Goal: Feedback & Contribution: Submit feedback/report problem

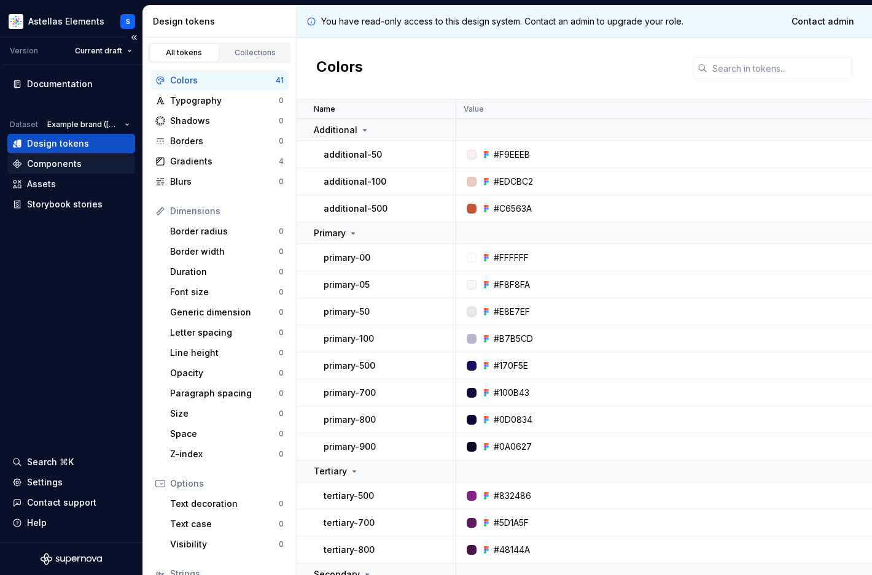
click at [79, 166] on div "Components" at bounding box center [54, 164] width 55 height 12
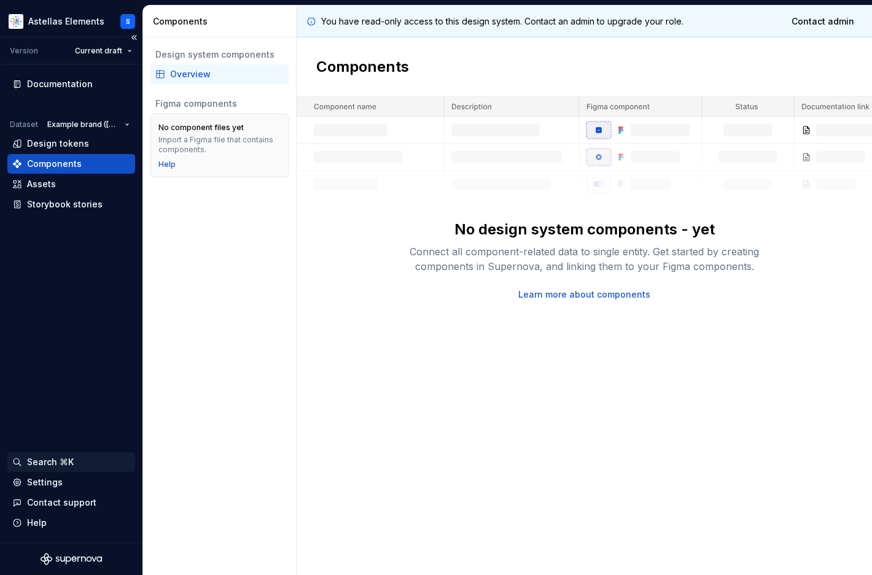
click at [54, 465] on div "Search ⌘K" at bounding box center [50, 462] width 47 height 12
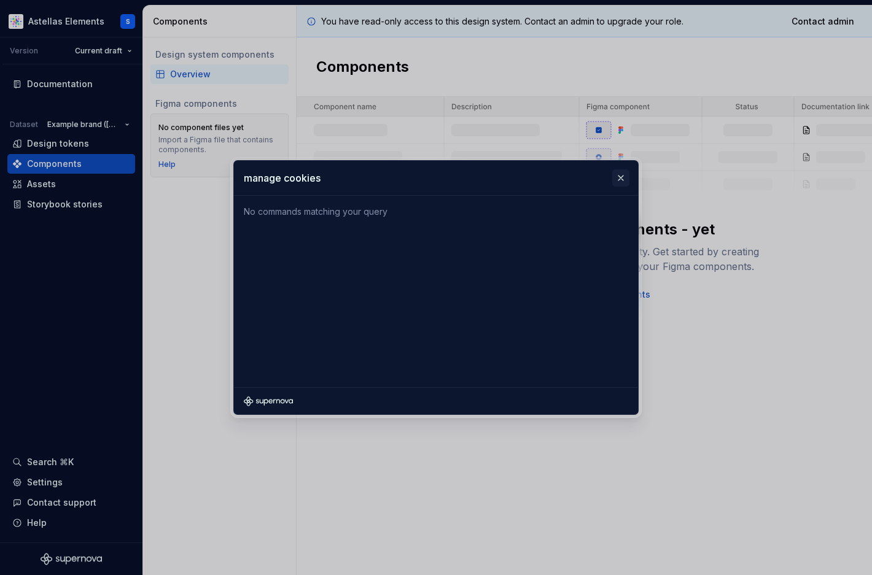
type input "manage cookies"
click at [621, 180] on button "button" at bounding box center [620, 177] width 17 height 17
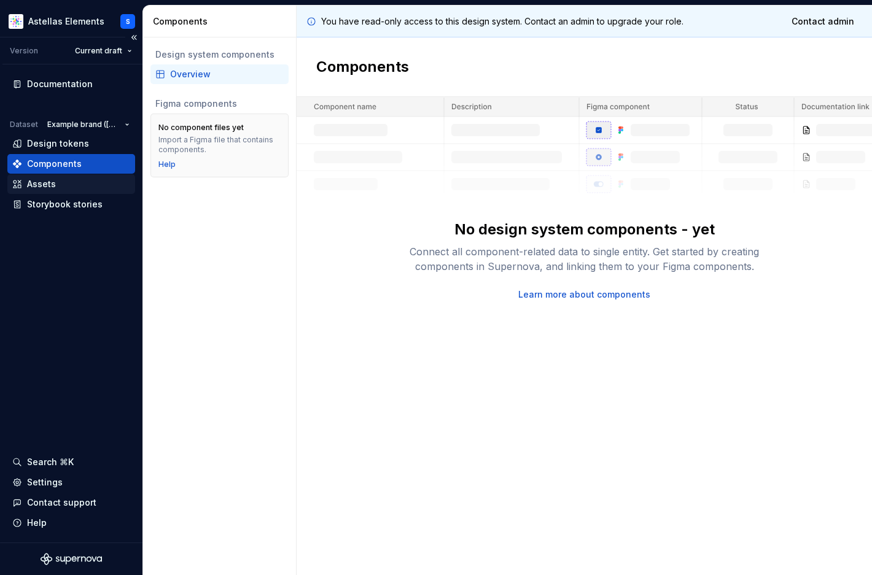
click at [53, 177] on div "Assets" at bounding box center [71, 184] width 128 height 20
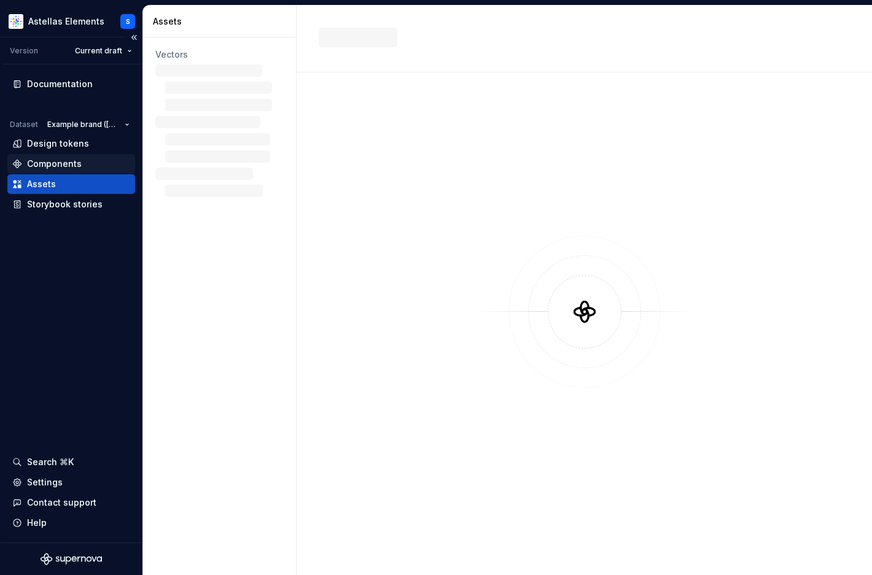
click at [58, 162] on div "Components" at bounding box center [54, 164] width 55 height 12
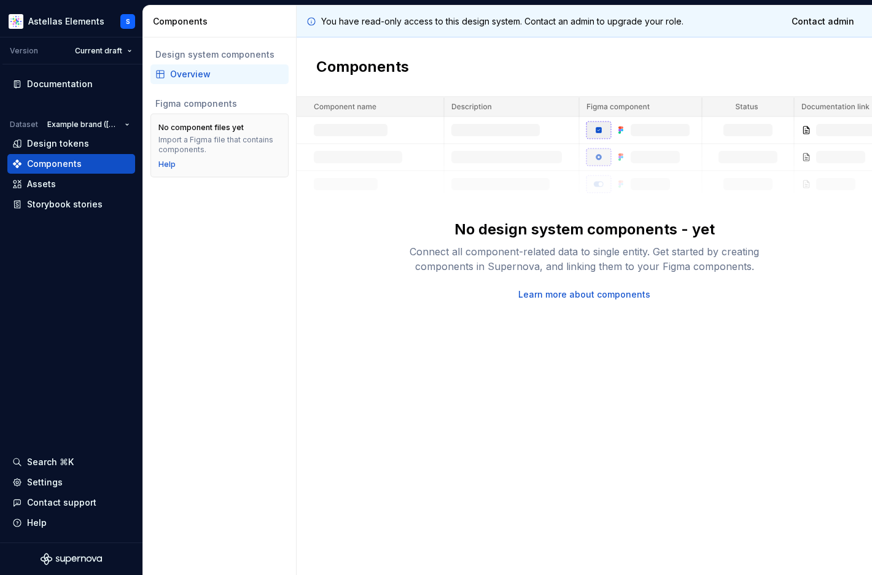
click at [408, 321] on div "You have read-only access to this design system. Contact an admin to upgrade yo…" at bounding box center [584, 291] width 575 height 570
click at [56, 21] on html "Astellas Elements S Version Current draft Documentation Dataset Example brand (…" at bounding box center [436, 287] width 872 height 575
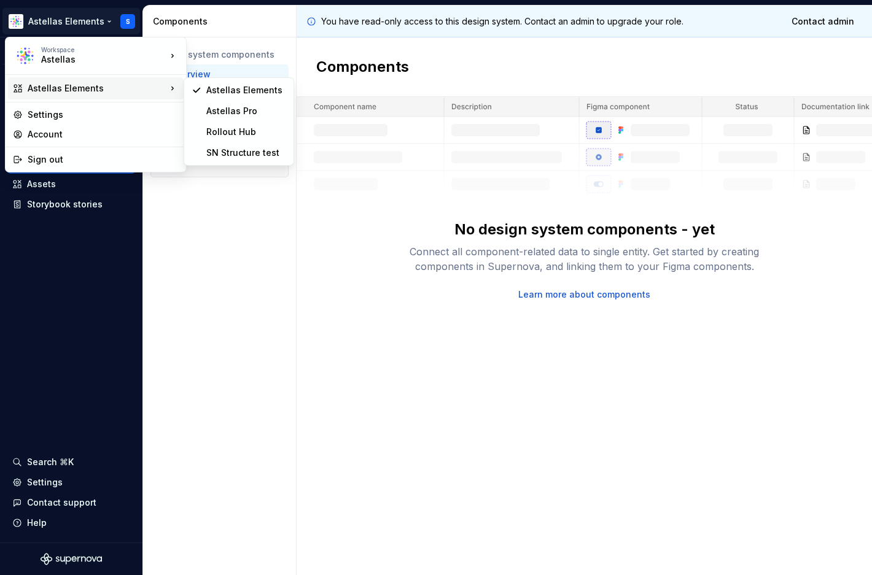
click at [64, 86] on div "Astellas Elements" at bounding box center [97, 88] width 139 height 12
click at [217, 203] on html "Astellas Elements S Version Current draft Documentation Dataset Example brand (…" at bounding box center [436, 287] width 872 height 575
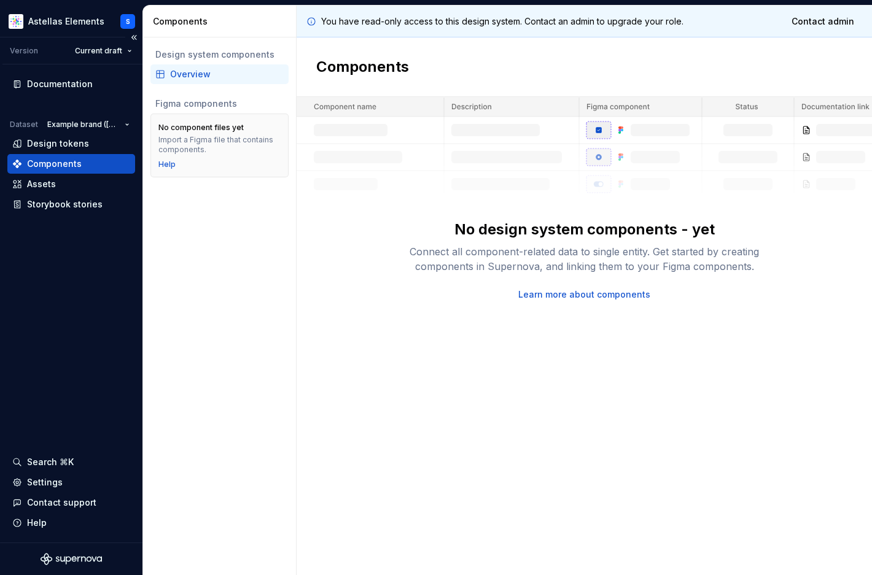
click at [20, 121] on div "Dataset" at bounding box center [24, 125] width 28 height 10
click at [106, 123] on html "Astellas Elements S Version Current draft Documentation Dataset Example brand (…" at bounding box center [436, 287] width 872 height 575
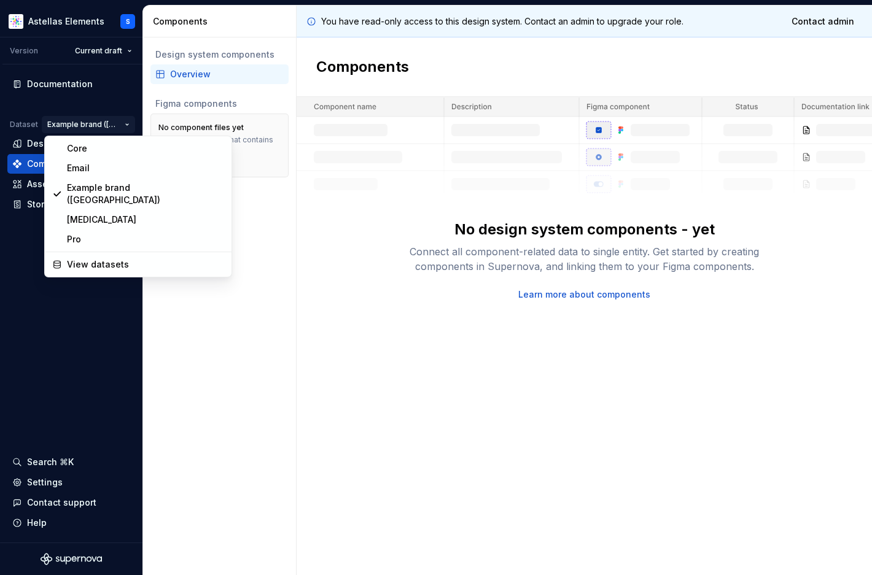
click at [103, 303] on html "Astellas Elements S Version Current draft Documentation Dataset Example brand (…" at bounding box center [436, 287] width 872 height 575
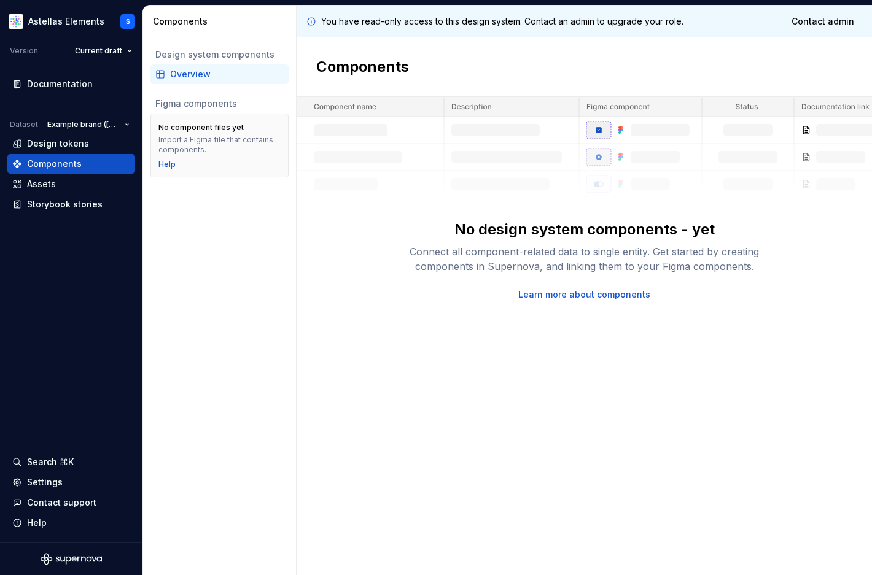
click at [190, 23] on div "Components" at bounding box center [222, 21] width 138 height 12
click at [188, 251] on div "Design system components Overview Figma components No component files yet Impor…" at bounding box center [219, 306] width 153 height 538
click at [50, 181] on div "Assets" at bounding box center [41, 184] width 29 height 12
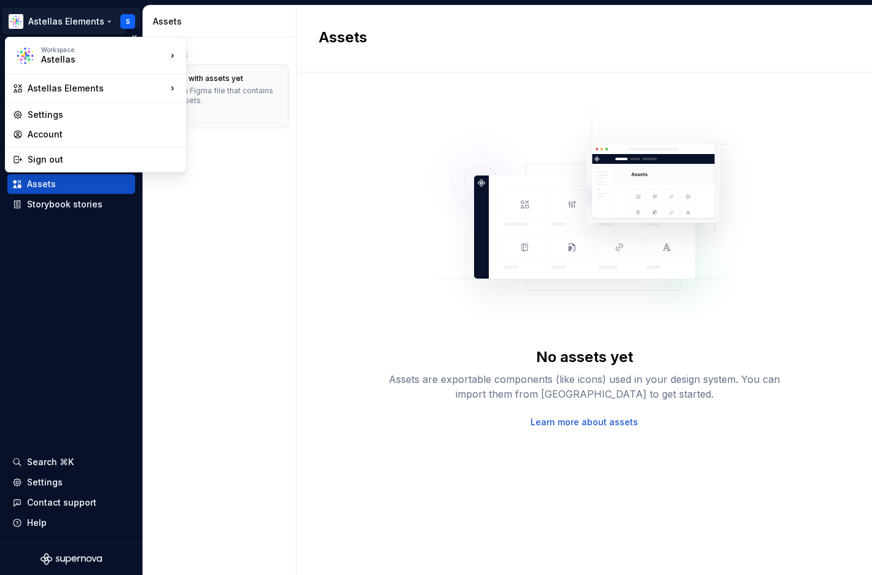
click at [86, 16] on html "Astellas Elements S Version Current draft Documentation Dataset Example brand (…" at bounding box center [436, 287] width 872 height 575
click at [383, 129] on html "Astellas Elements S Version Current draft Documentation Dataset Example brand (…" at bounding box center [436, 287] width 872 height 575
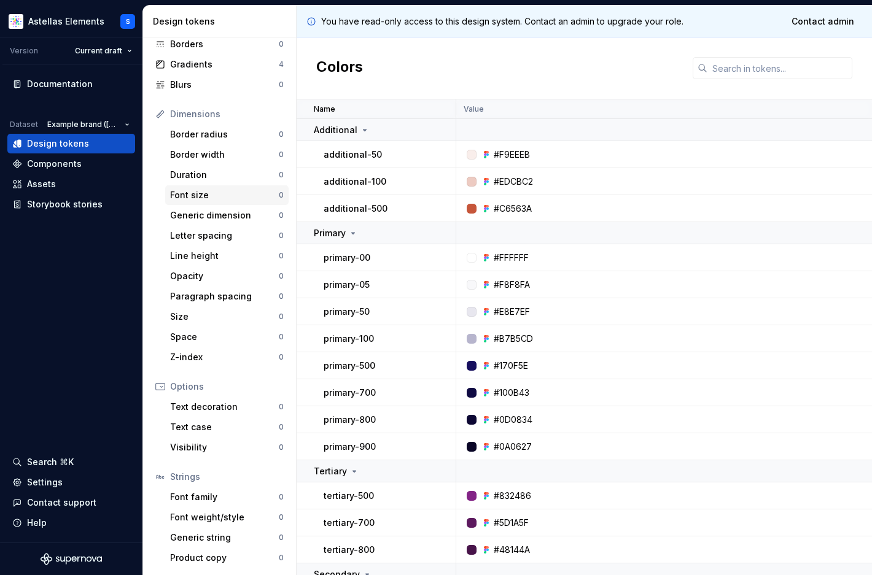
scroll to position [97, 0]
click at [50, 162] on div "Components" at bounding box center [54, 164] width 55 height 12
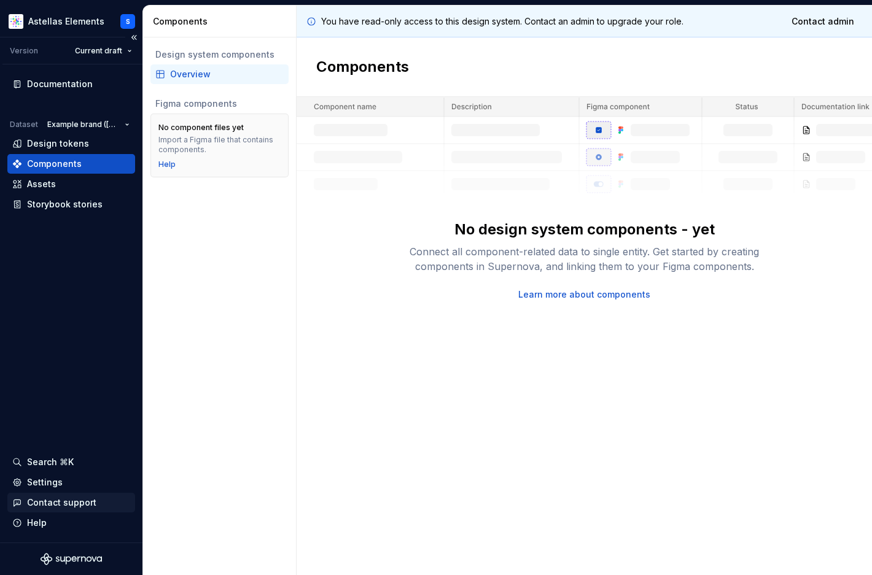
click at [49, 502] on div "Contact support" at bounding box center [61, 503] width 69 height 12
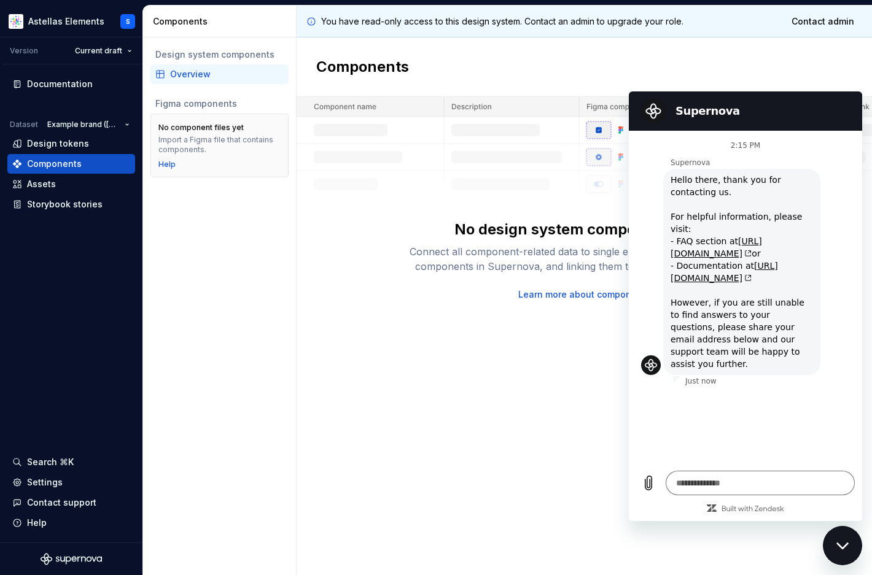
type textarea "*"
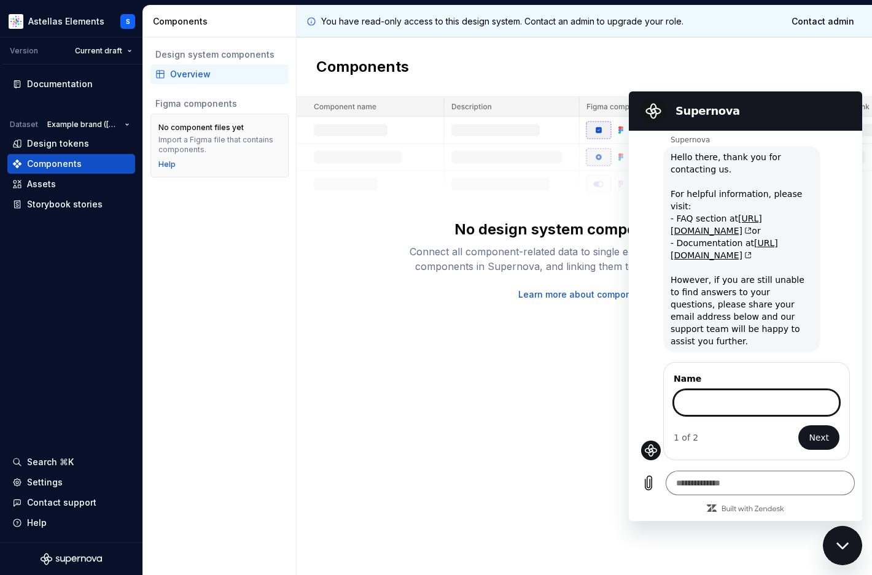
scroll to position [23, 0]
click at [374, 435] on div "You have read-only access to this design system. Contact an admin to upgrade yo…" at bounding box center [584, 291] width 575 height 570
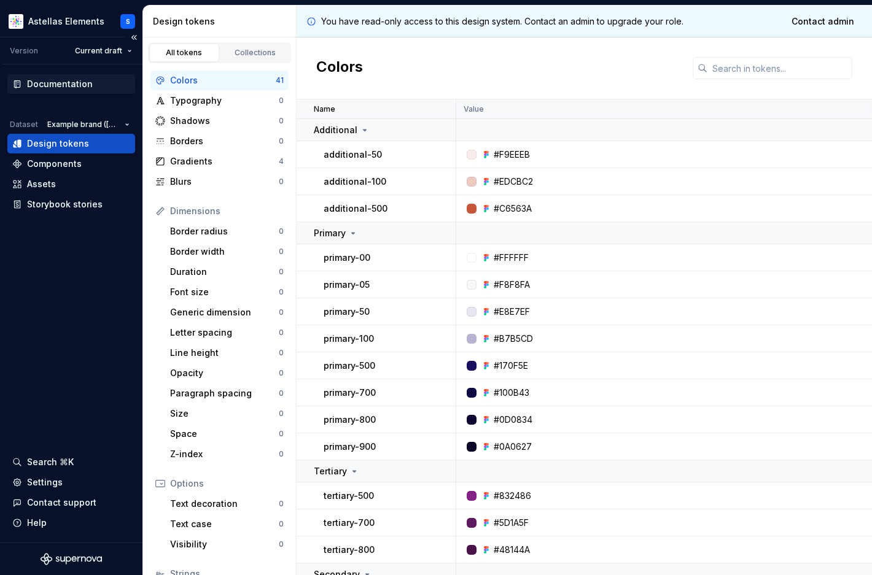
click at [42, 83] on div "Documentation" at bounding box center [60, 84] width 66 height 12
